Goal: Transaction & Acquisition: Purchase product/service

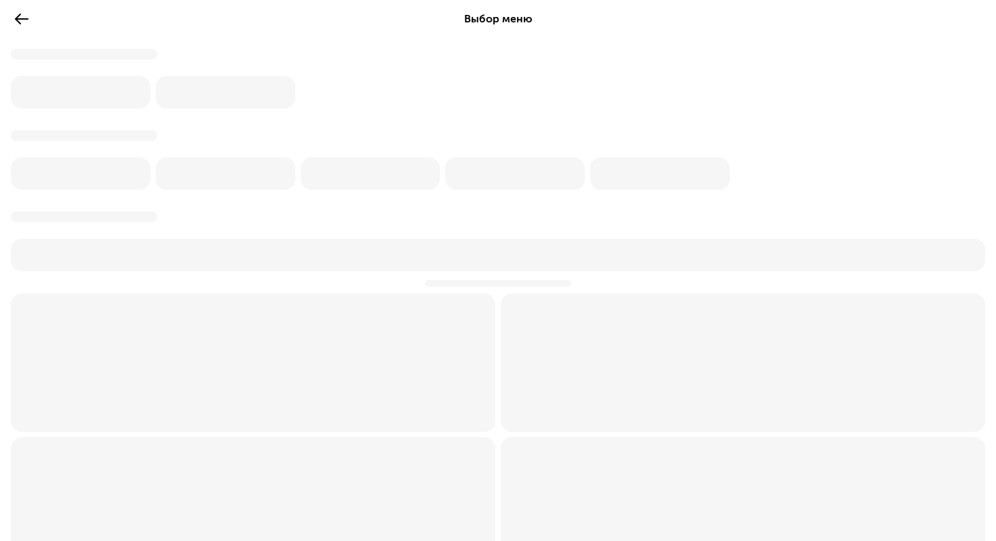
click at [6, 18] on div "Выбор меню" at bounding box center [498, 411] width 996 height 822
click at [11, 18] on button at bounding box center [22, 19] width 22 height 22
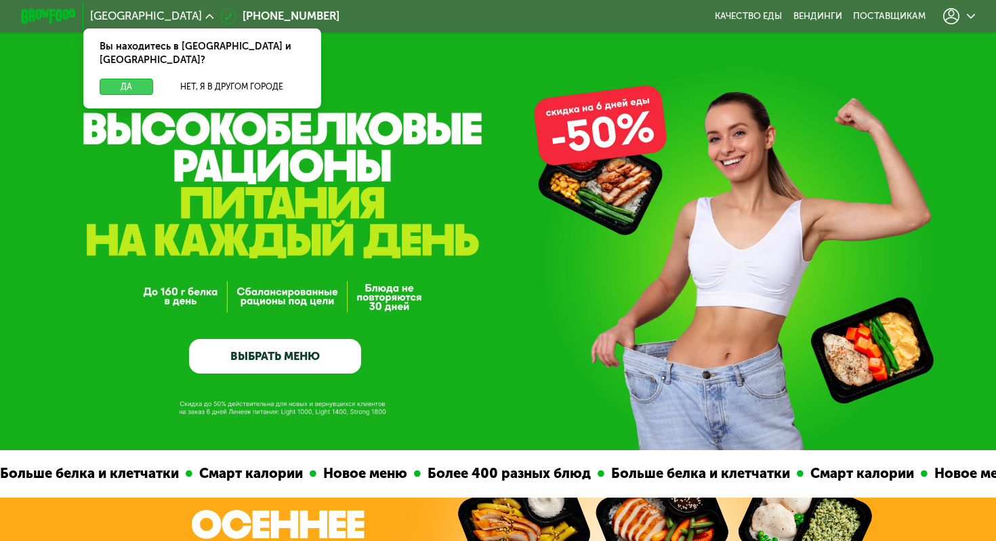
click at [133, 79] on button "Да" at bounding box center [127, 87] width 54 height 17
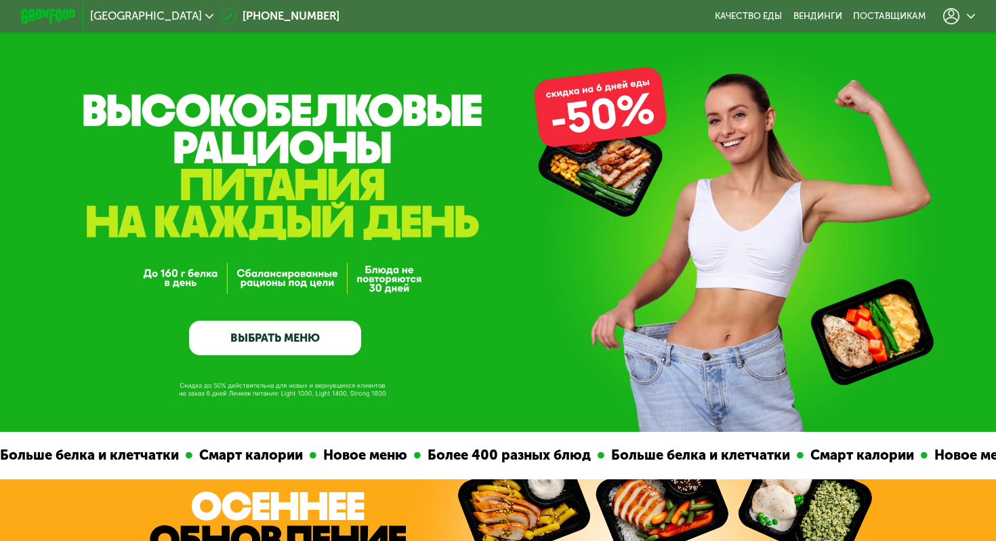
scroll to position [20, 0]
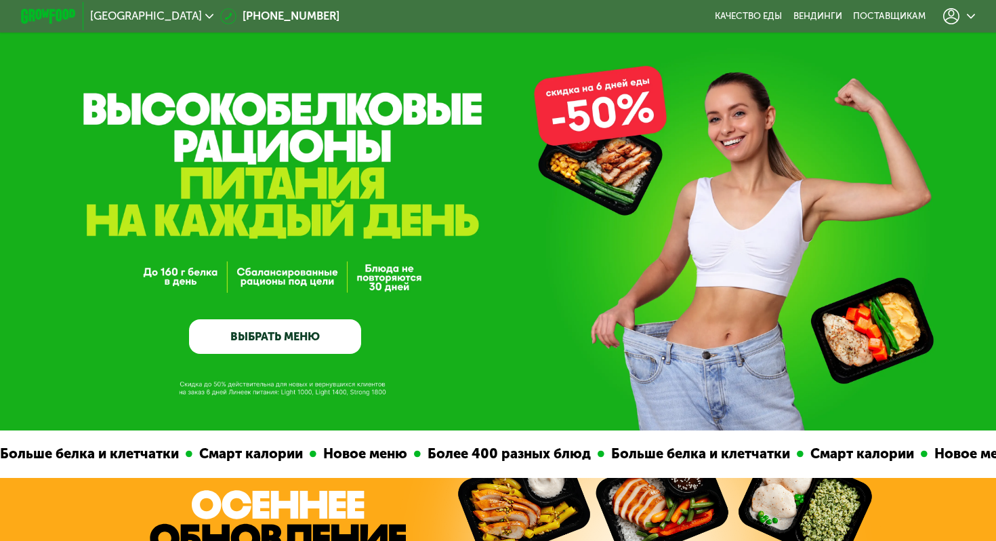
click at [335, 337] on link "ВЫБРАТЬ МЕНЮ" at bounding box center [275, 336] width 172 height 35
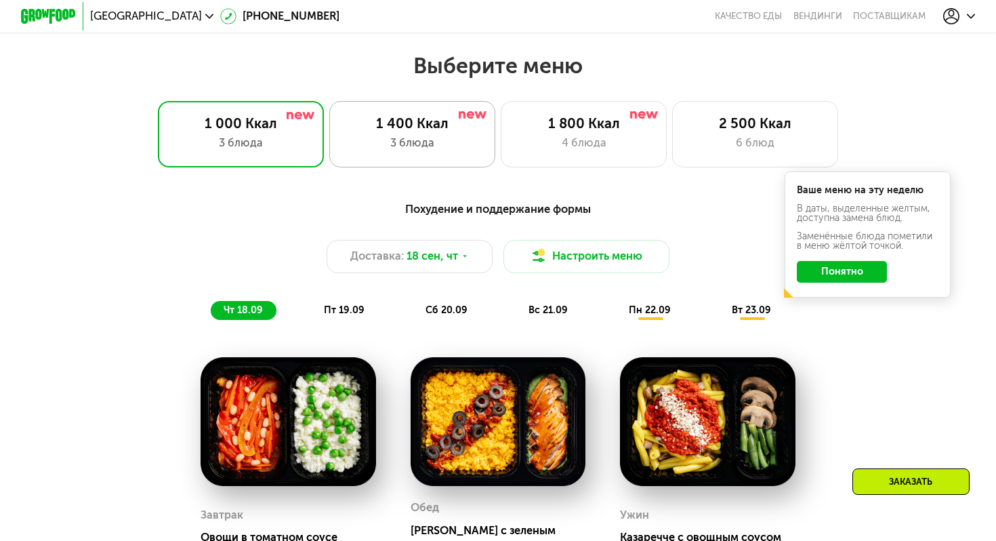
scroll to position [853, 0]
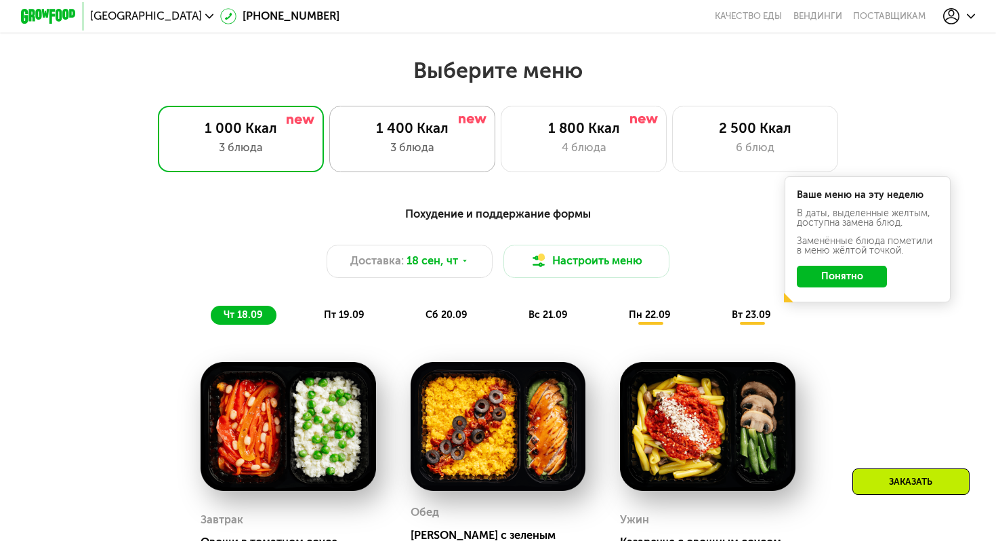
click at [460, 130] on div "1 400 Ккал" at bounding box center [411, 128] width 137 height 17
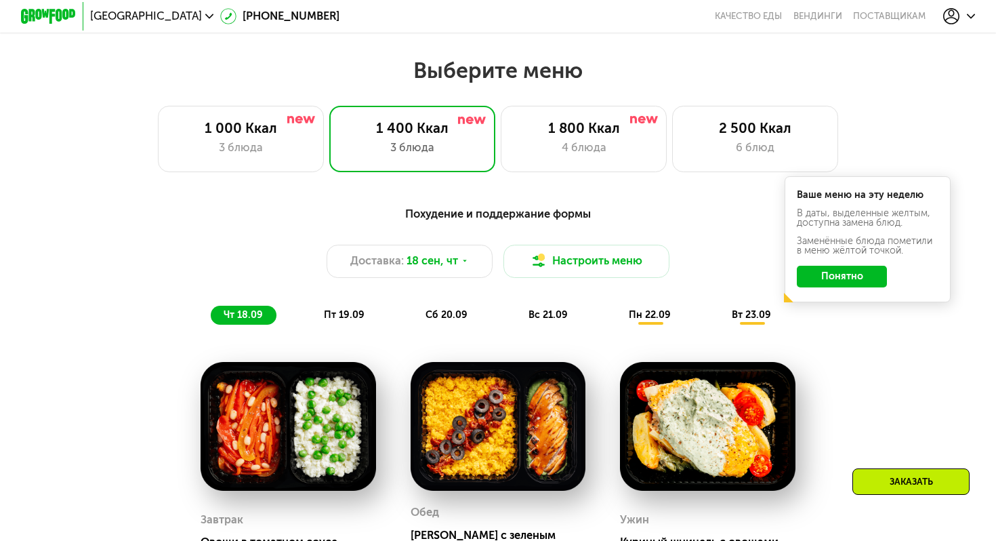
click at [833, 277] on button "Понятно" at bounding box center [842, 277] width 90 height 22
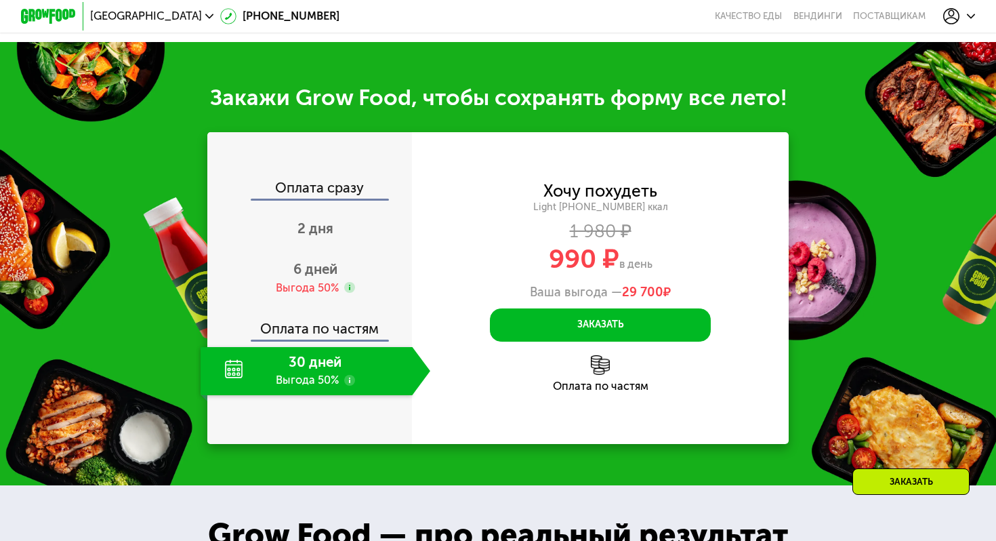
scroll to position [1650, 0]
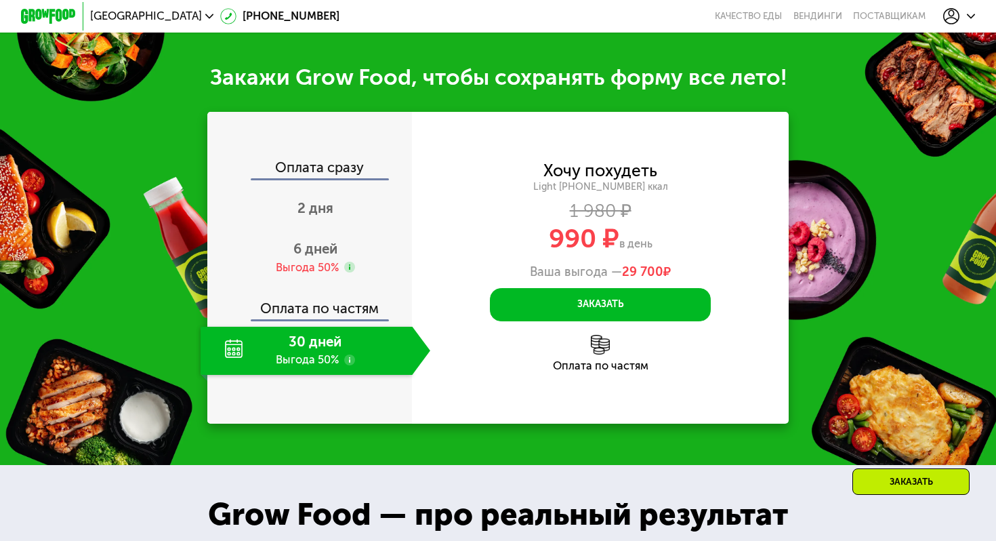
drag, startPoint x: 660, startPoint y: 229, endPoint x: 520, endPoint y: 229, distance: 139.6
click at [520, 229] on div "990 ₽ в день" at bounding box center [600, 239] width 376 height 26
click at [350, 354] on use at bounding box center [349, 359] width 11 height 11
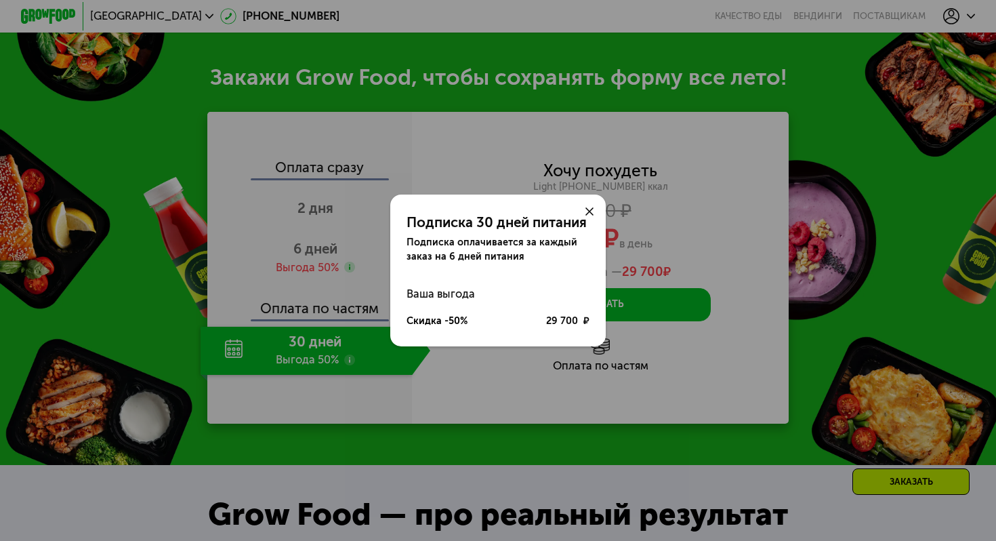
click at [591, 212] on icon at bounding box center [589, 211] width 8 height 8
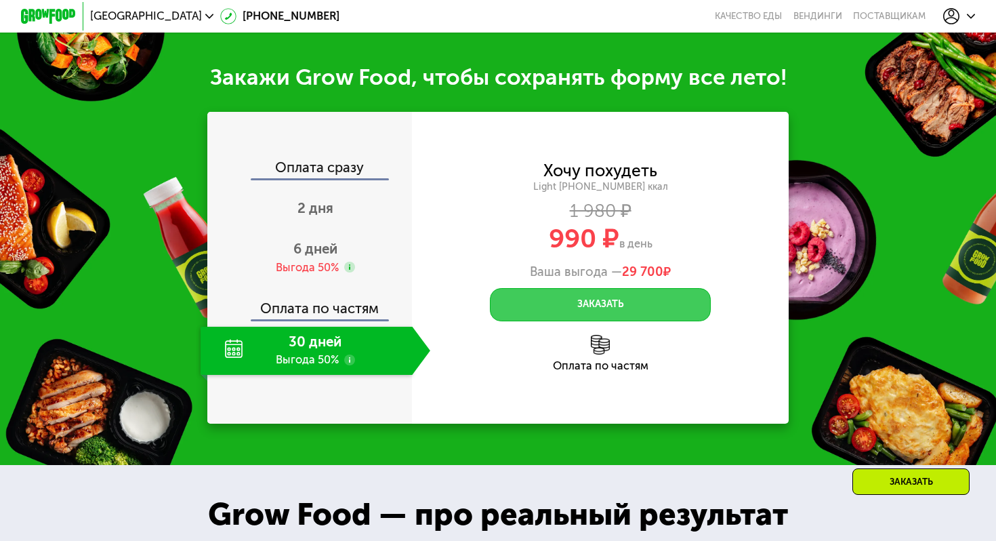
click at [587, 300] on button "Заказать" at bounding box center [601, 304] width 222 height 33
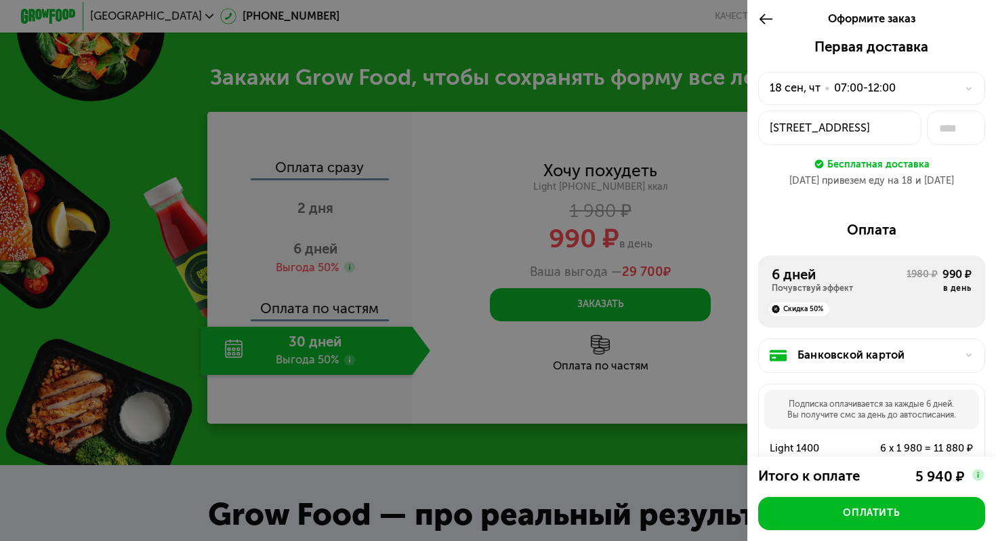
click at [846, 102] on div "18 сен, чт • 07:00-12:00" at bounding box center [871, 88] width 227 height 33
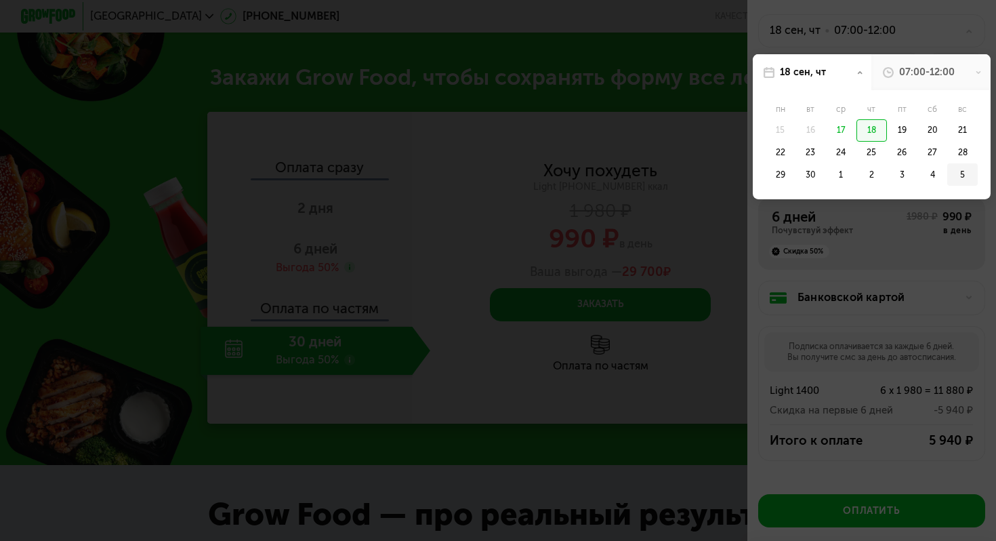
scroll to position [59, 0]
click at [965, 170] on div "5" at bounding box center [962, 173] width 30 height 22
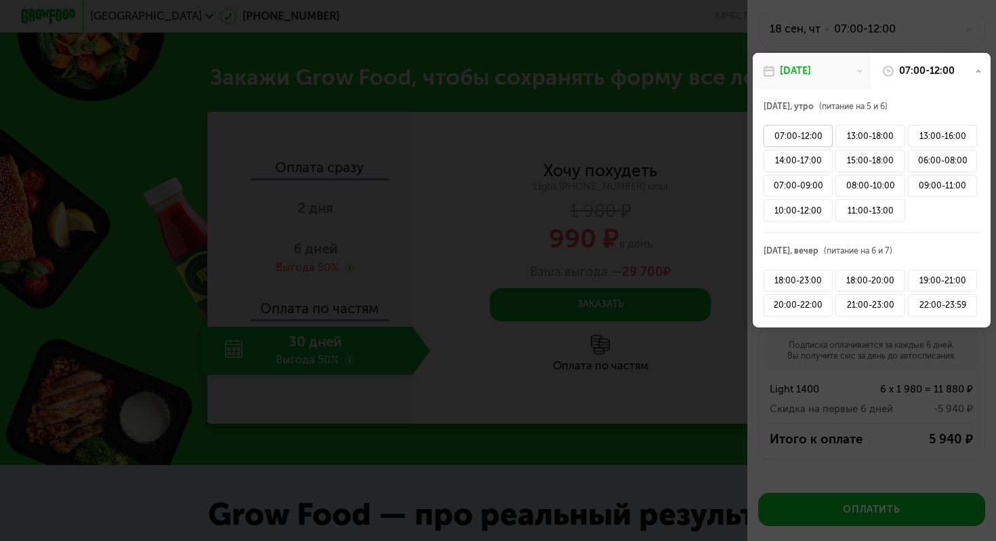
click at [805, 140] on div "07:00-12:00" at bounding box center [797, 136] width 69 height 22
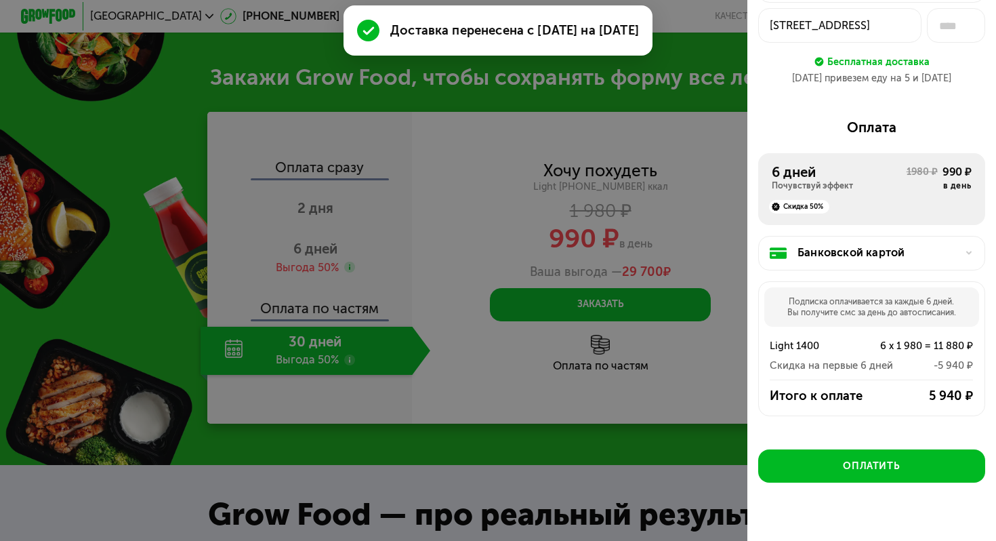
scroll to position [125, 0]
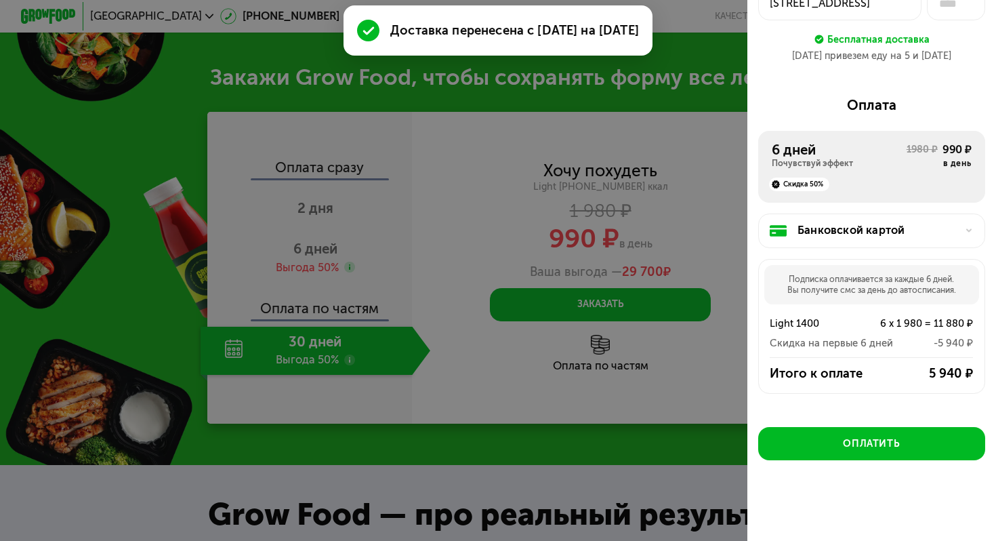
drag, startPoint x: 956, startPoint y: 295, endPoint x: 776, endPoint y: 284, distance: 180.5
click at [776, 284] on div "Подписка оплачивается за каждые 6 дней. Вы получите смс за день до автосписания." at bounding box center [871, 284] width 215 height 39
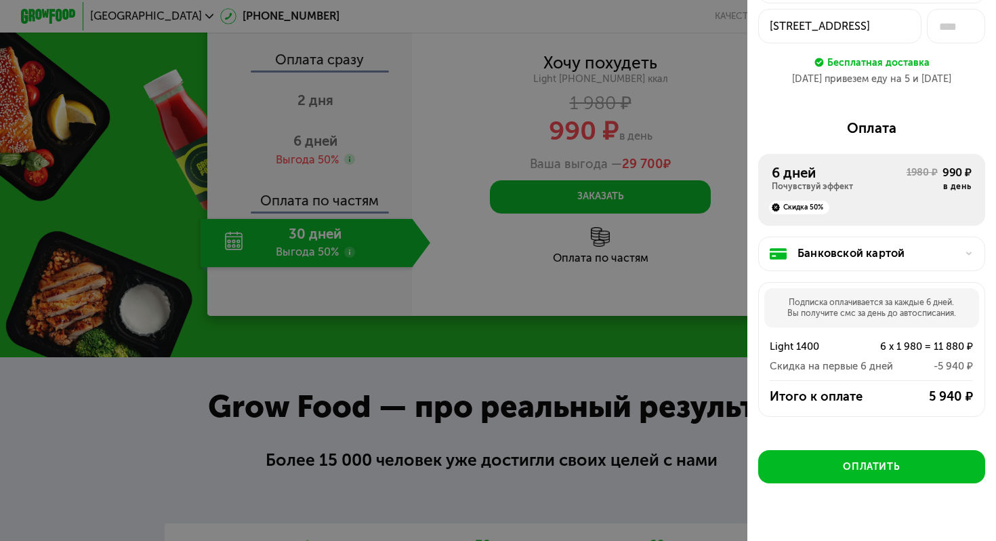
scroll to position [1759, 0]
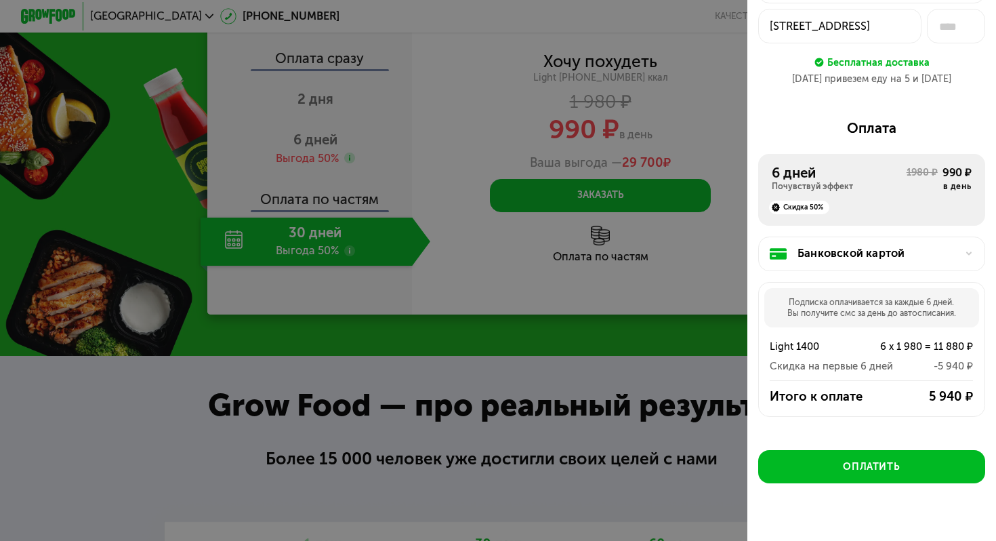
click at [662, 322] on div at bounding box center [498, 270] width 996 height 541
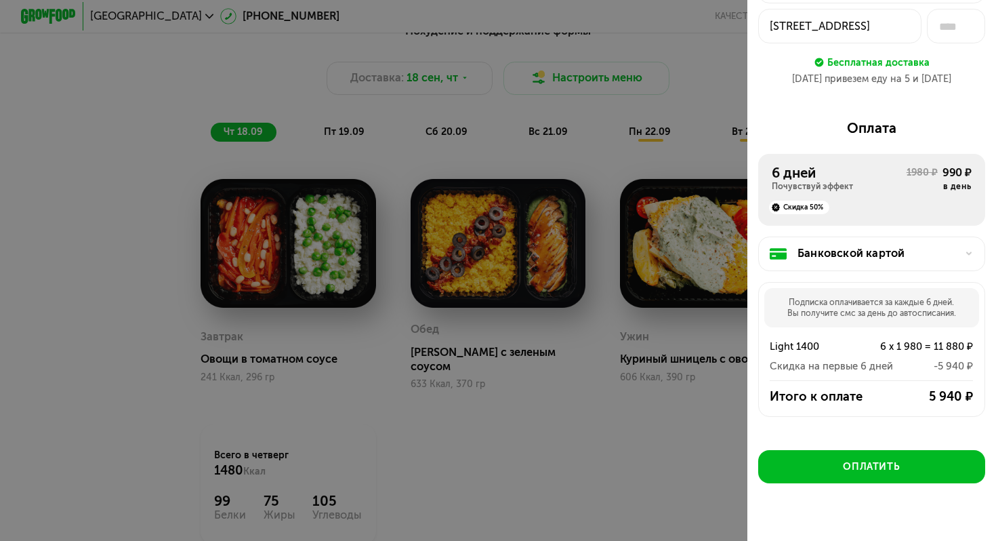
scroll to position [961, 0]
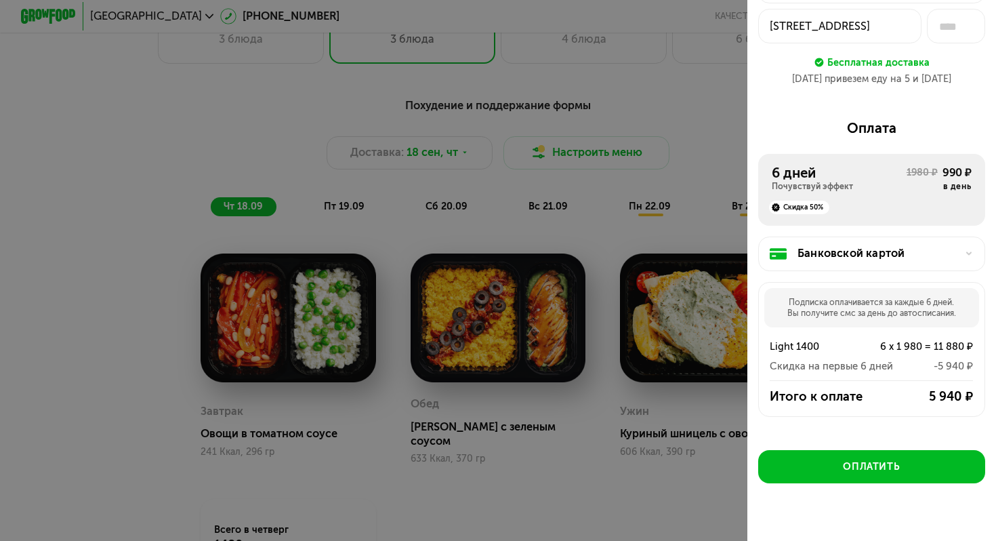
click at [731, 98] on div at bounding box center [498, 270] width 996 height 541
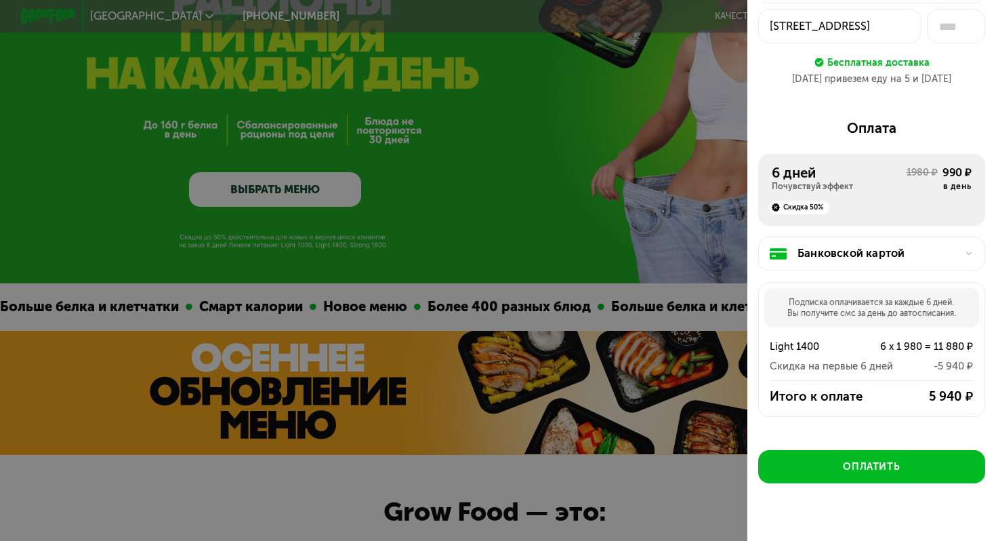
scroll to position [165, 0]
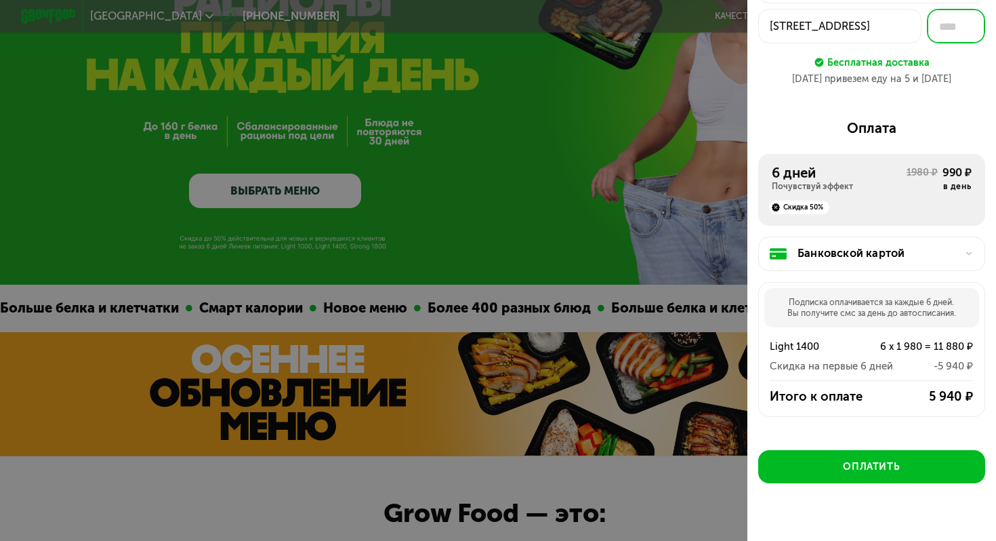
click at [982, 21] on input "text" at bounding box center [956, 26] width 58 height 35
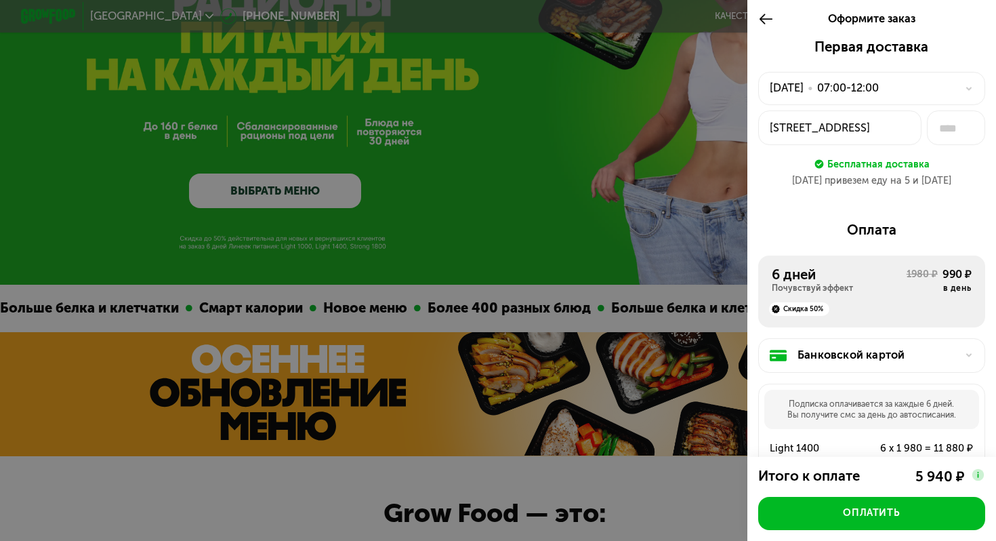
click at [759, 12] on icon at bounding box center [766, 19] width 16 height 17
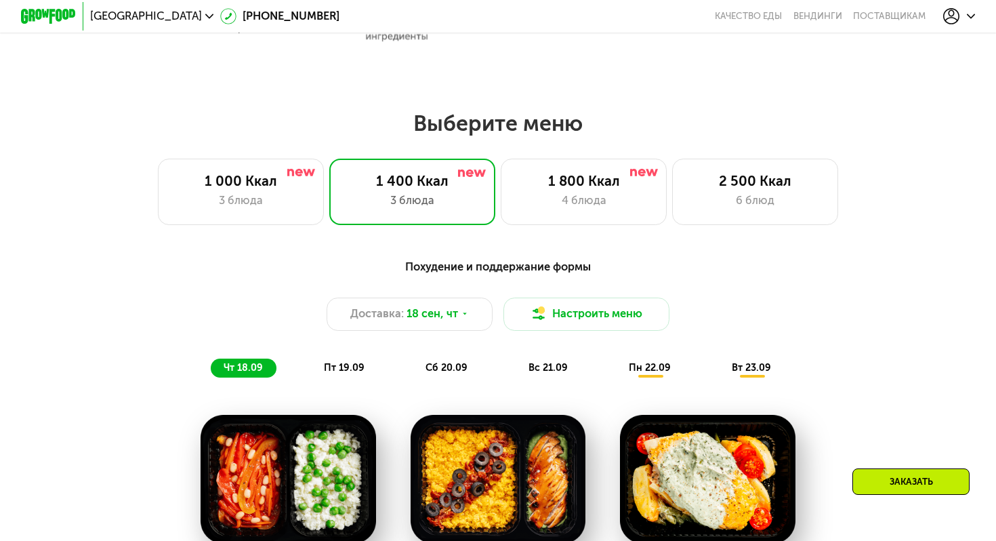
scroll to position [801, 0]
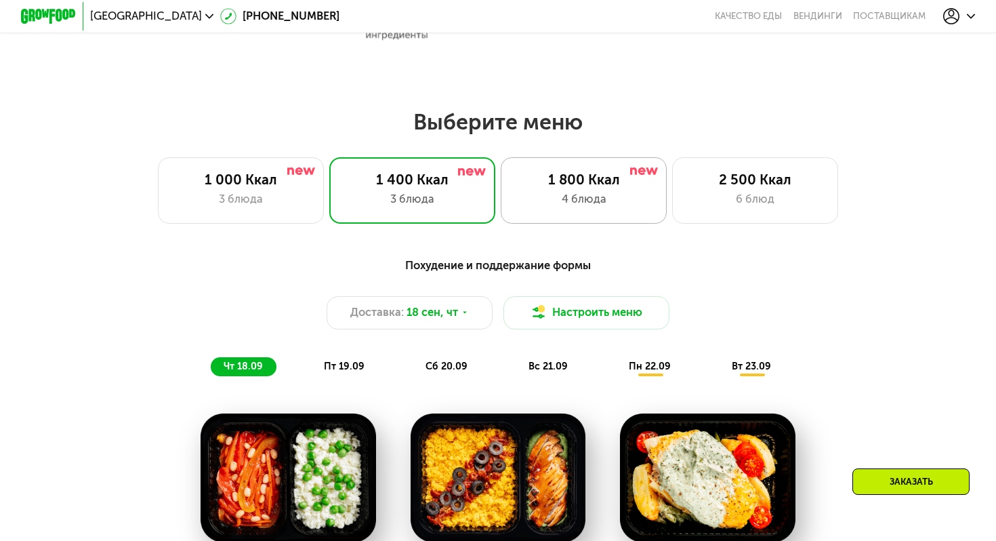
click at [540, 202] on div "4 блюда" at bounding box center [583, 199] width 137 height 17
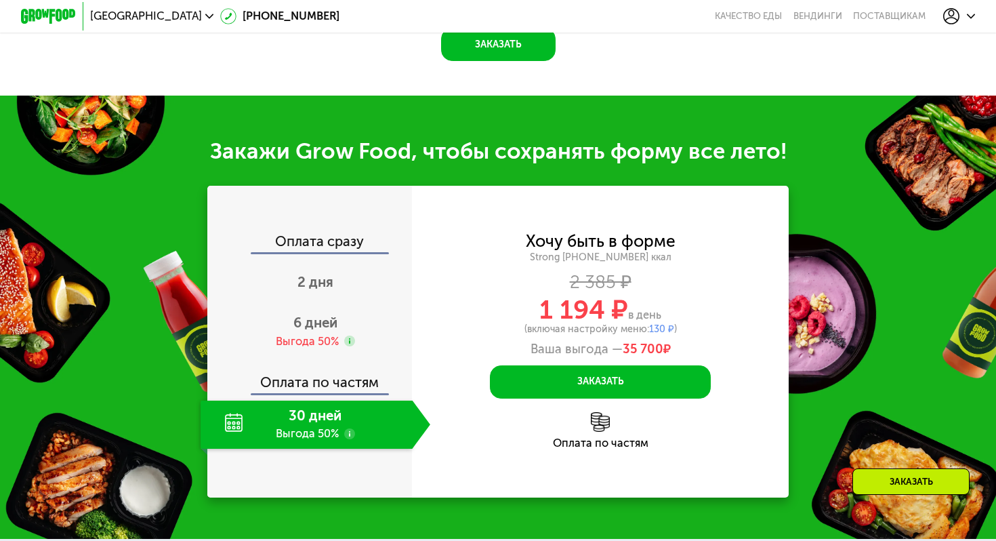
scroll to position [1796, 0]
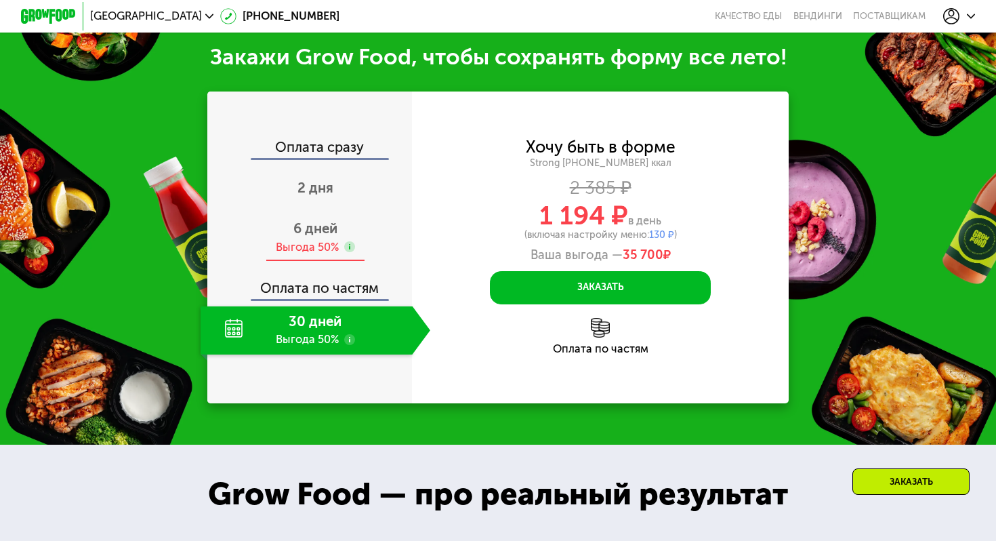
click at [324, 220] on span "6 дней" at bounding box center [315, 228] width 44 height 16
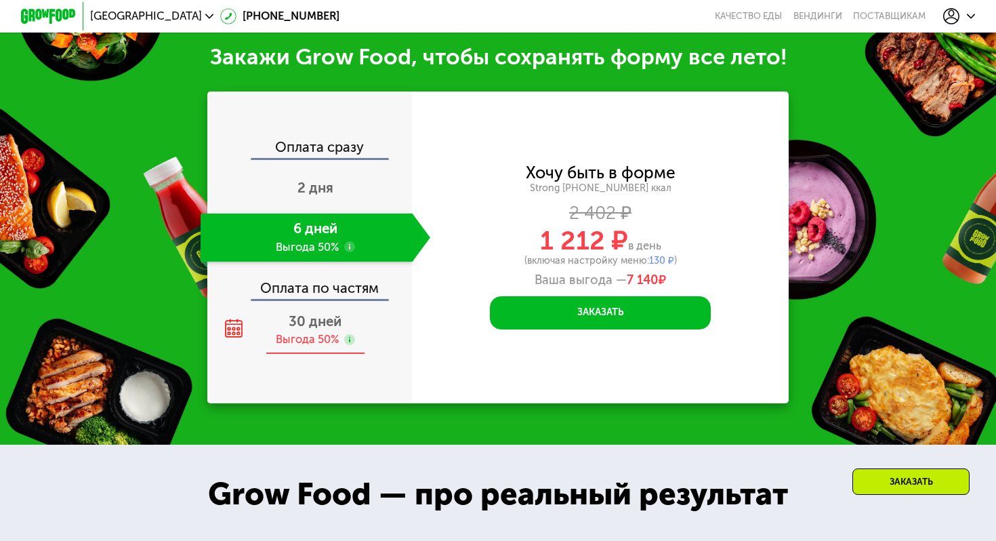
click at [322, 313] on span "30 дней" at bounding box center [315, 321] width 53 height 16
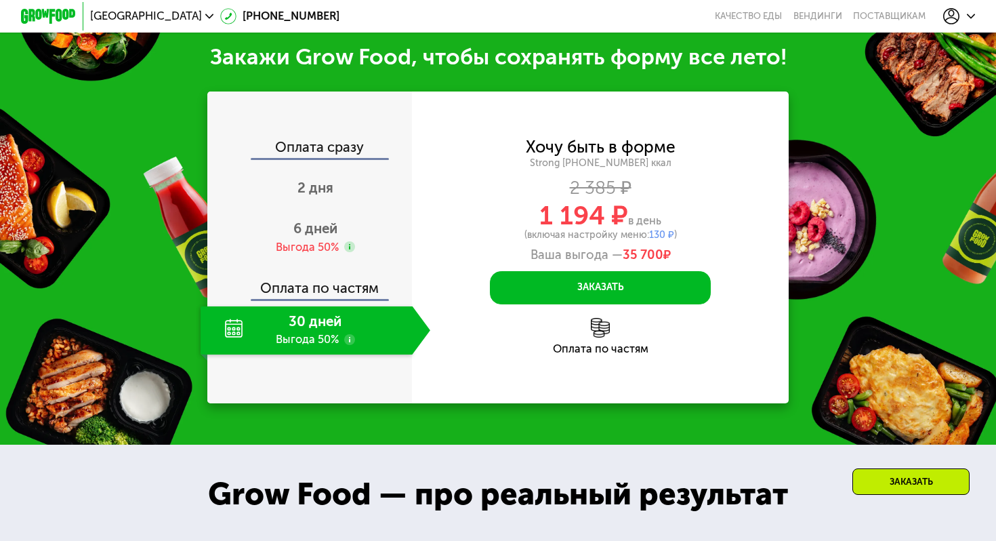
click at [353, 334] on use at bounding box center [349, 339] width 11 height 11
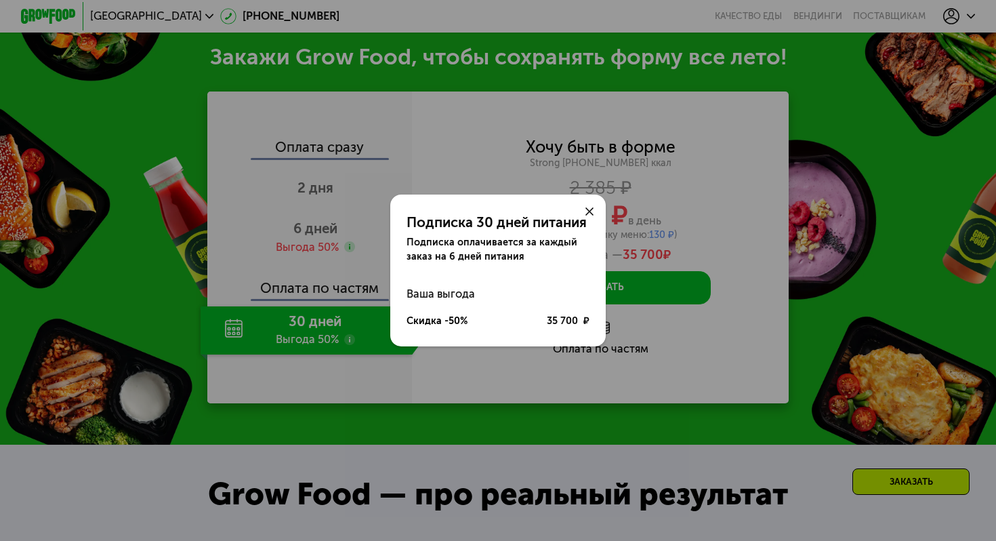
click at [595, 214] on div at bounding box center [588, 210] width 33 height 33
click at [588, 213] on icon at bounding box center [589, 211] width 8 height 8
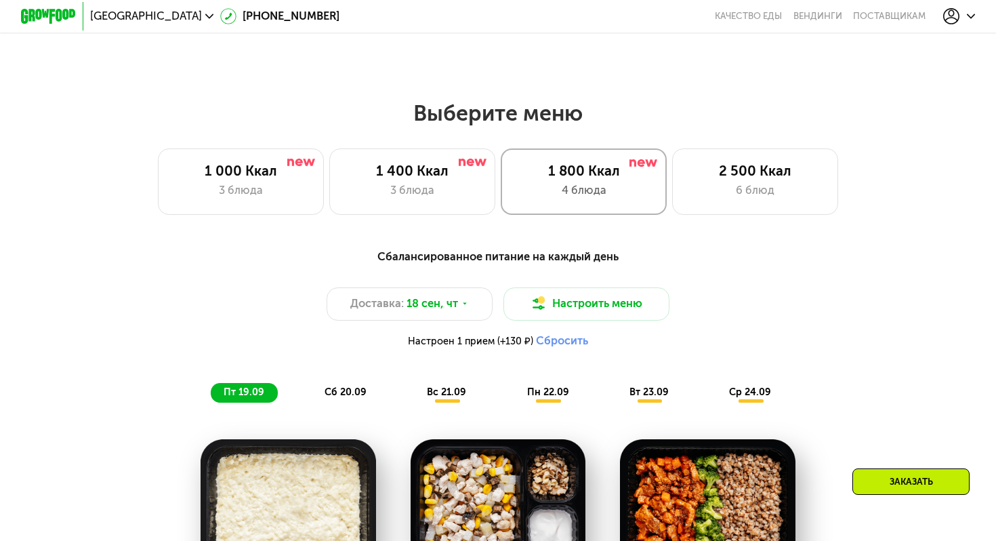
scroll to position [789, 0]
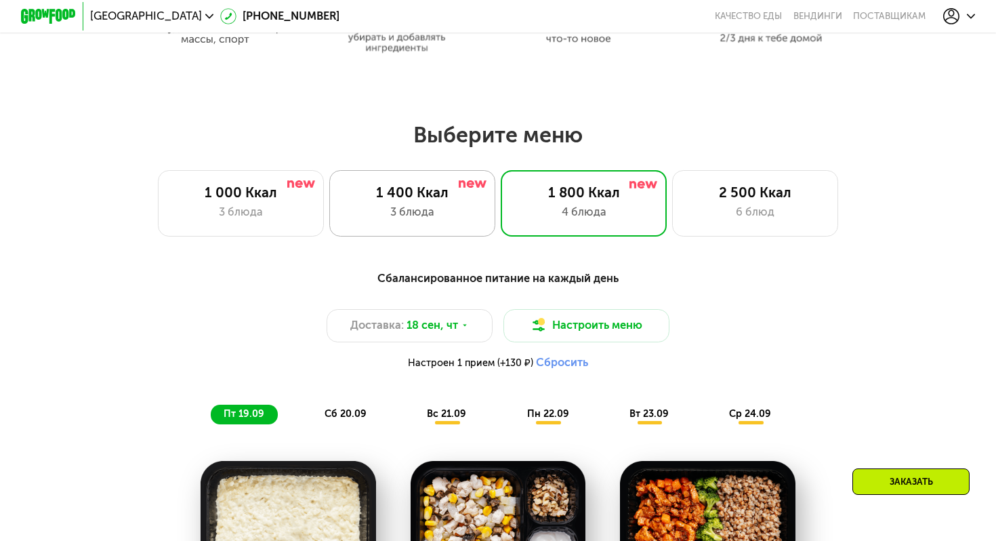
click at [437, 198] on div "1 400 Ккал" at bounding box center [411, 192] width 137 height 17
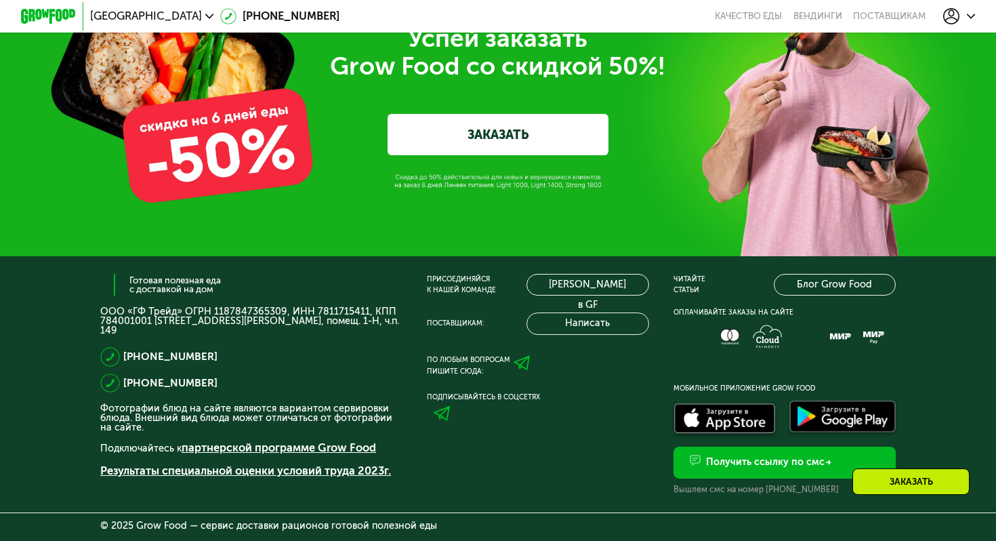
scroll to position [4400, 0]
